Goal: Transaction & Acquisition: Subscribe to service/newsletter

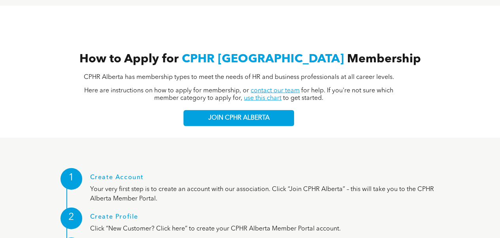
scroll to position [843, 0]
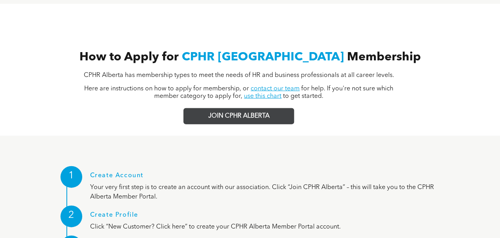
click at [207, 108] on link "JOIN CPHR ALBERTA" at bounding box center [238, 116] width 111 height 16
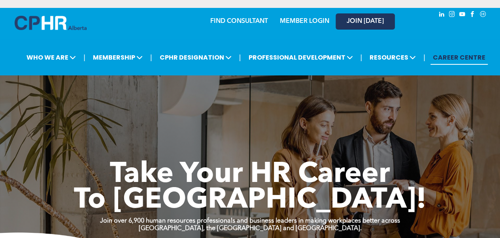
click at [351, 21] on span "JOIN [DATE]" at bounding box center [364, 22] width 37 height 8
